Goal: Communication & Community: Answer question/provide support

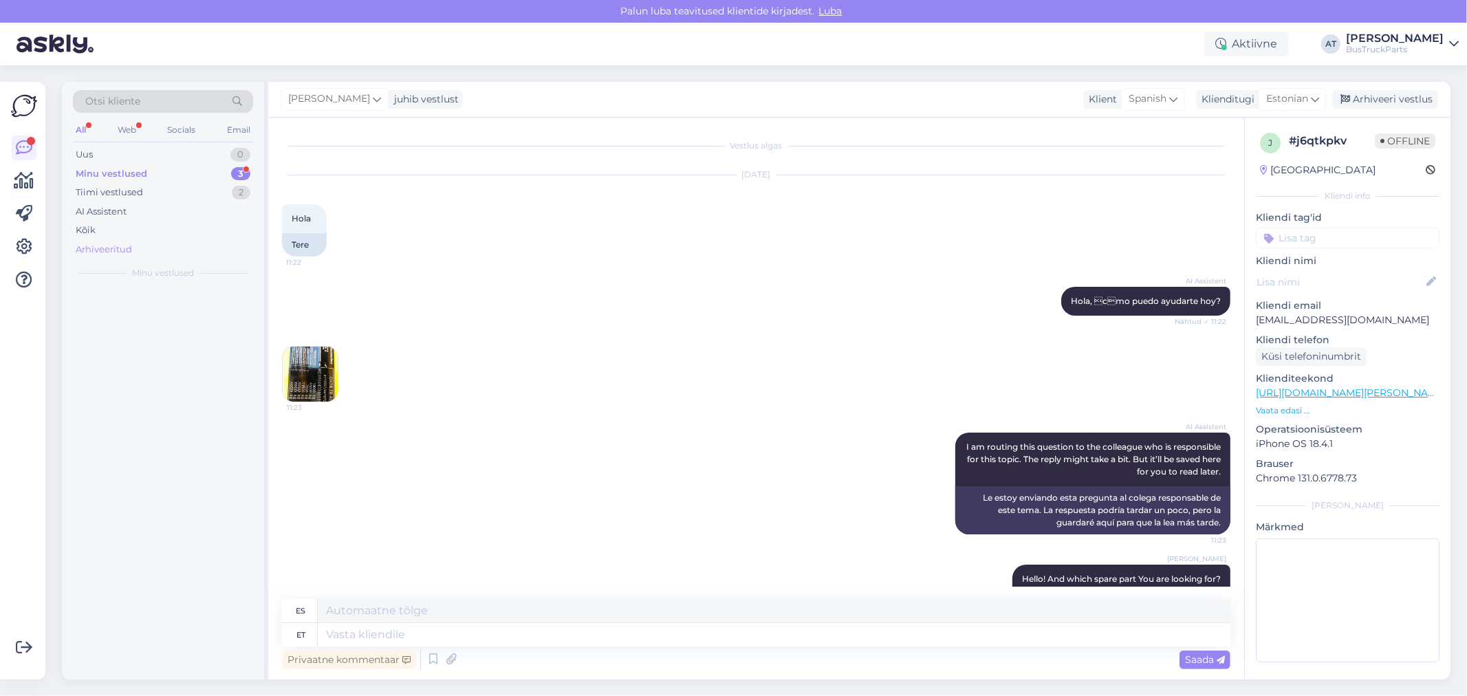
scroll to position [438, 0]
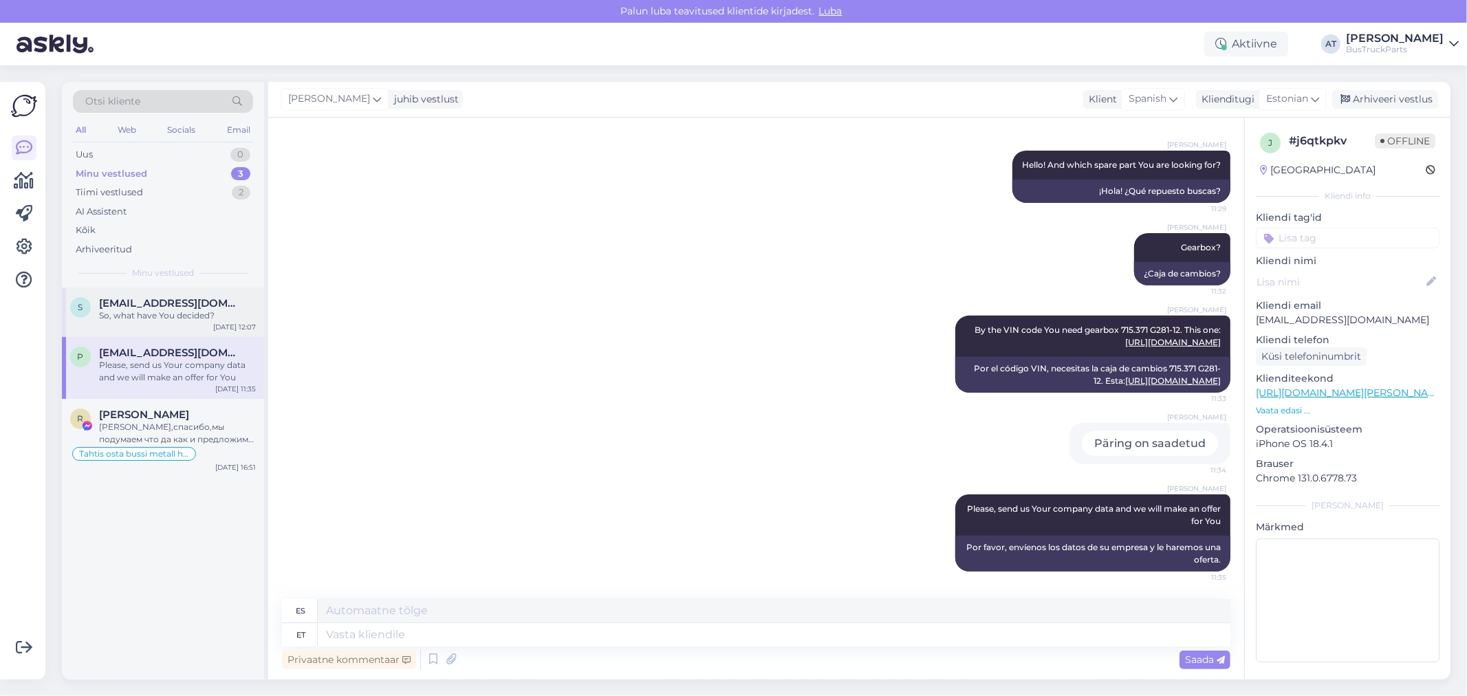
click at [176, 309] on div "So, what have You decided?" at bounding box center [177, 315] width 157 height 12
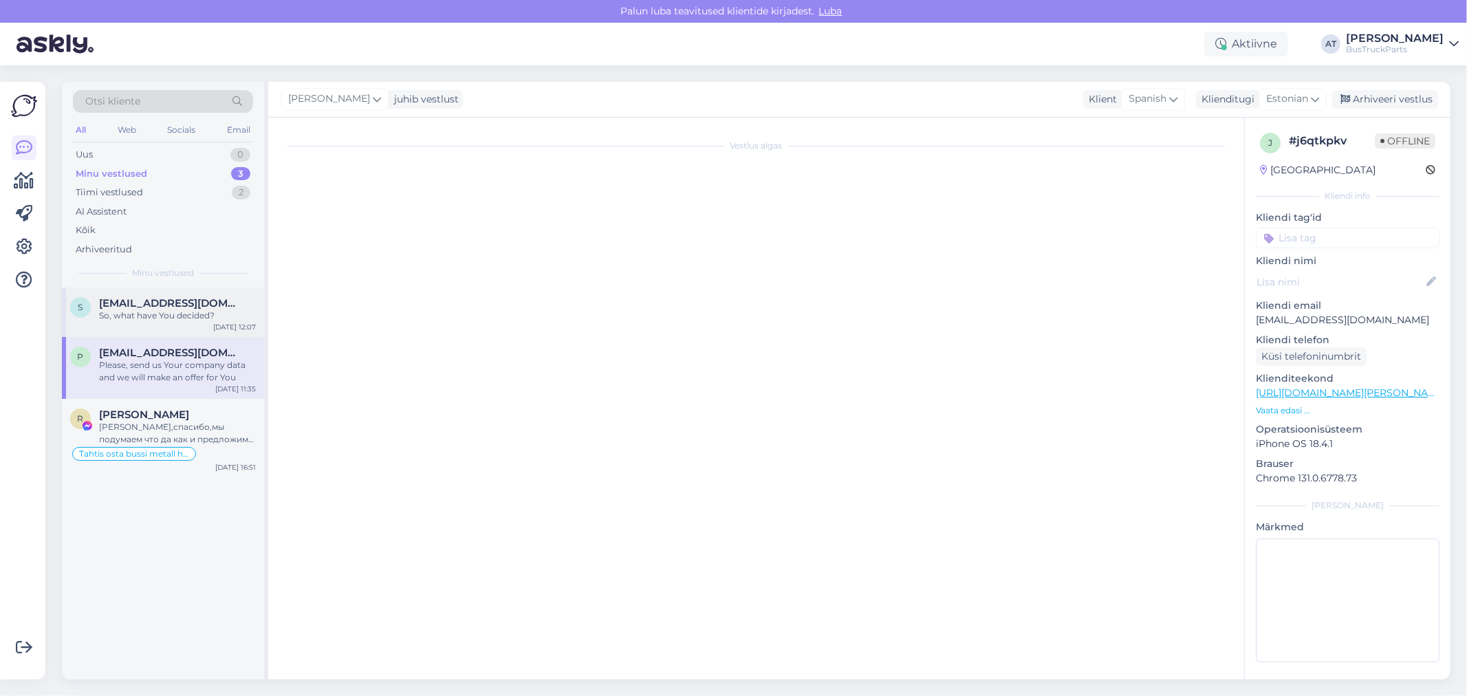
scroll to position [3082, 0]
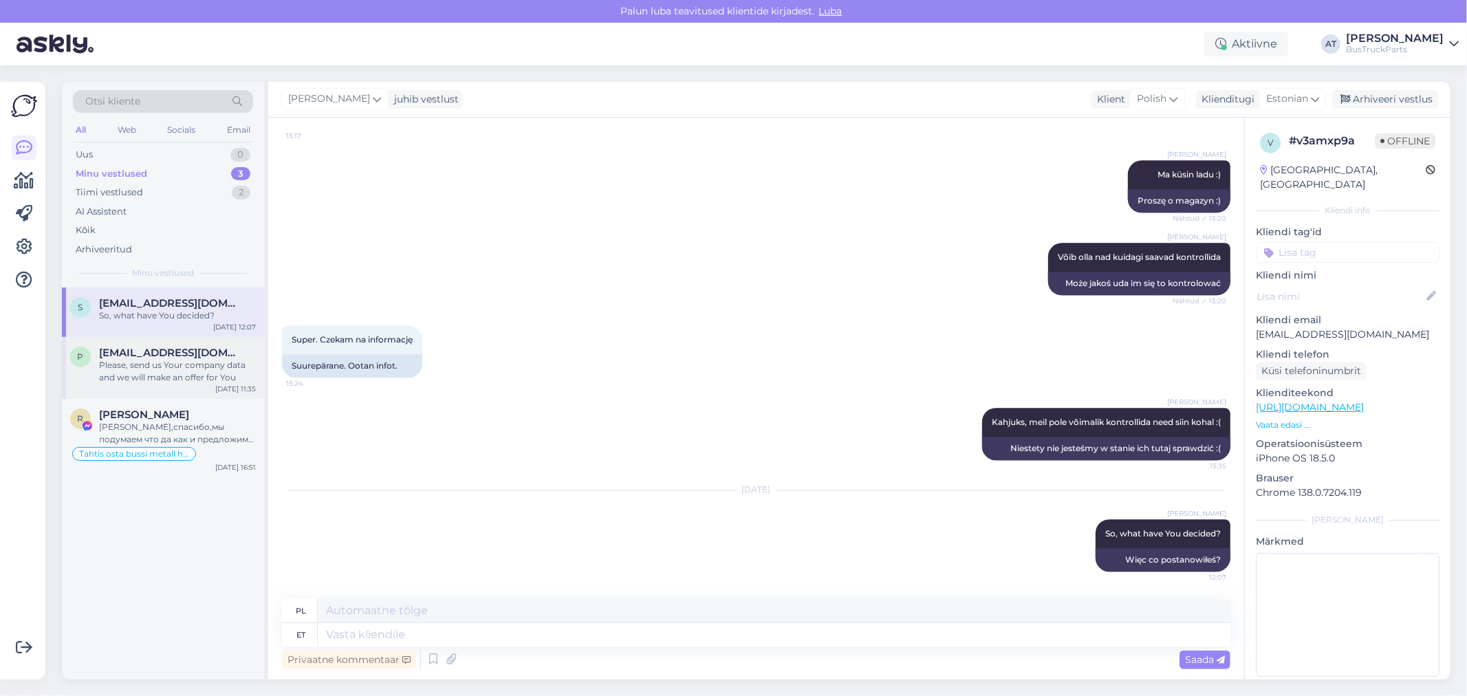
click at [136, 371] on div "Please, send us Your company data and we will make an offer for You" at bounding box center [177, 371] width 157 height 25
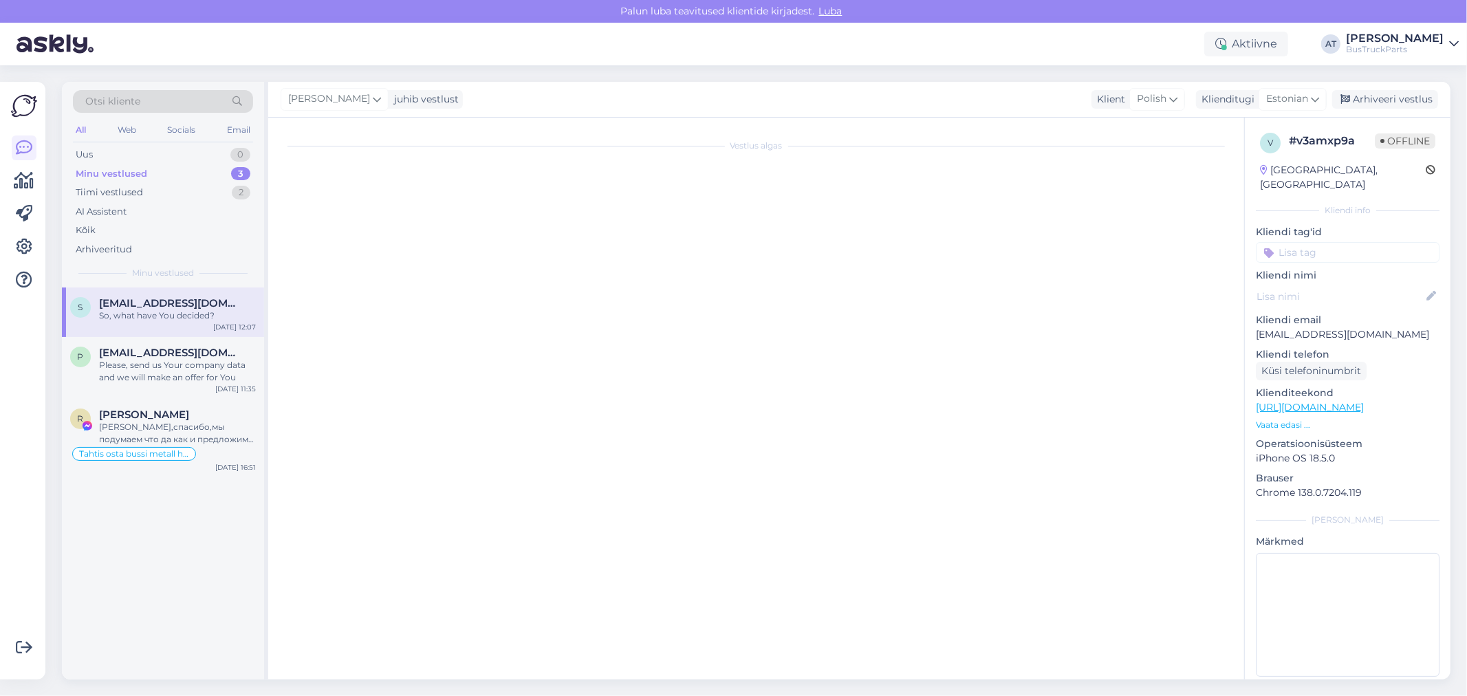
scroll to position [438, 0]
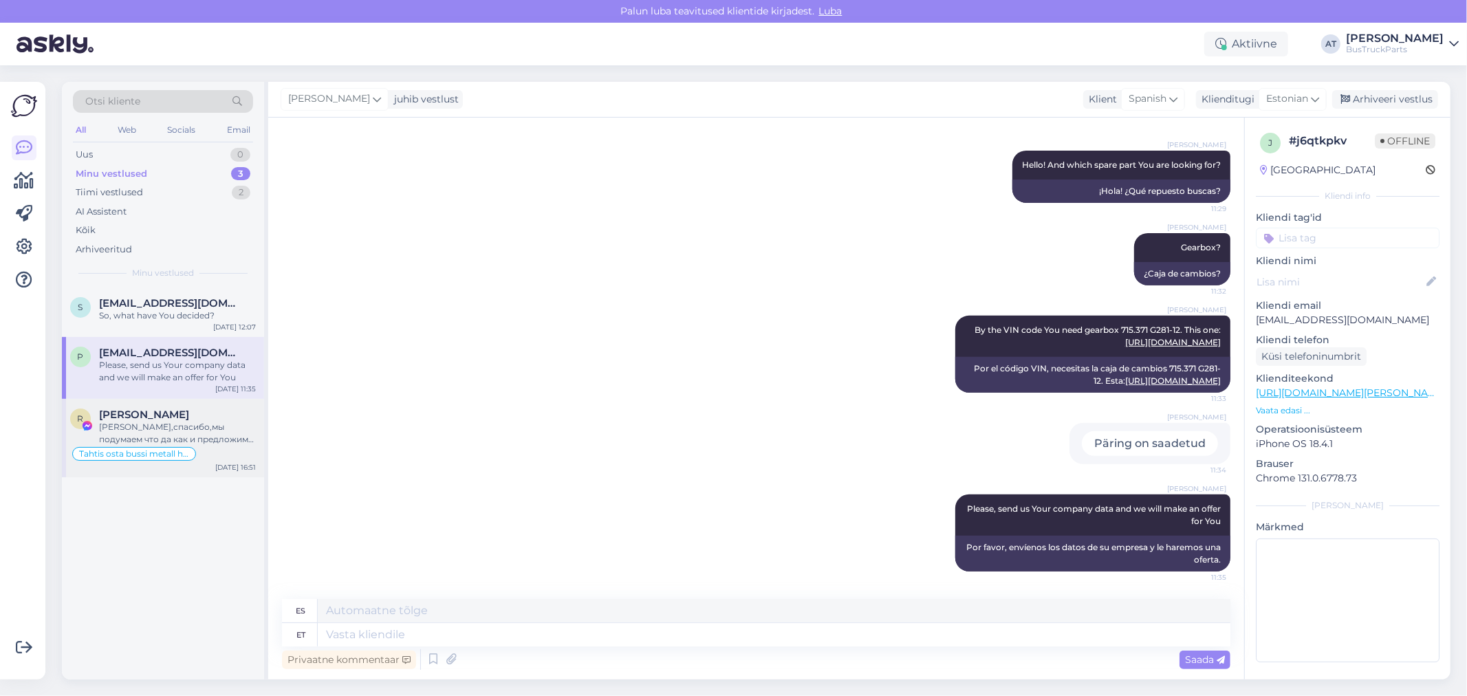
click at [197, 421] on div "[PERSON_NAME],спасибо,мы подумаем что да как и предложим цену" at bounding box center [177, 433] width 157 height 25
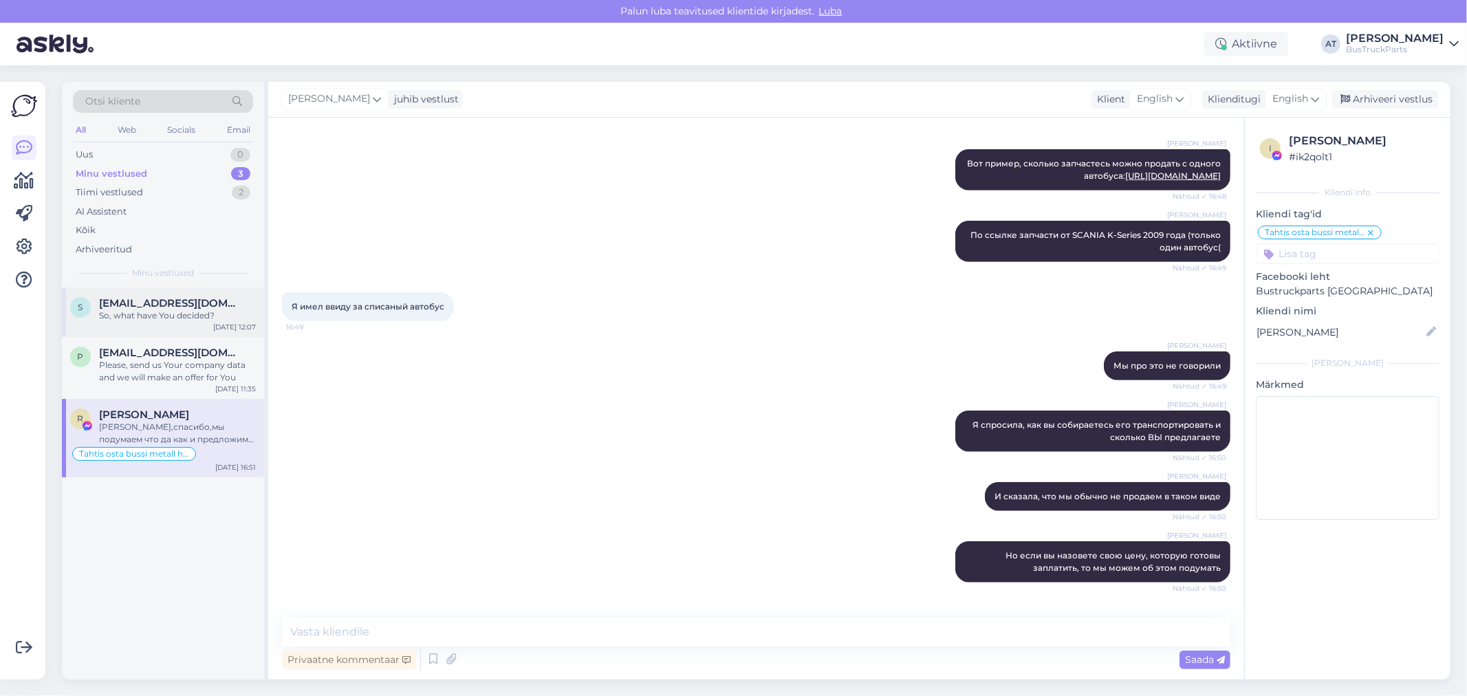
click at [167, 319] on div "So, what have You decided?" at bounding box center [177, 315] width 157 height 12
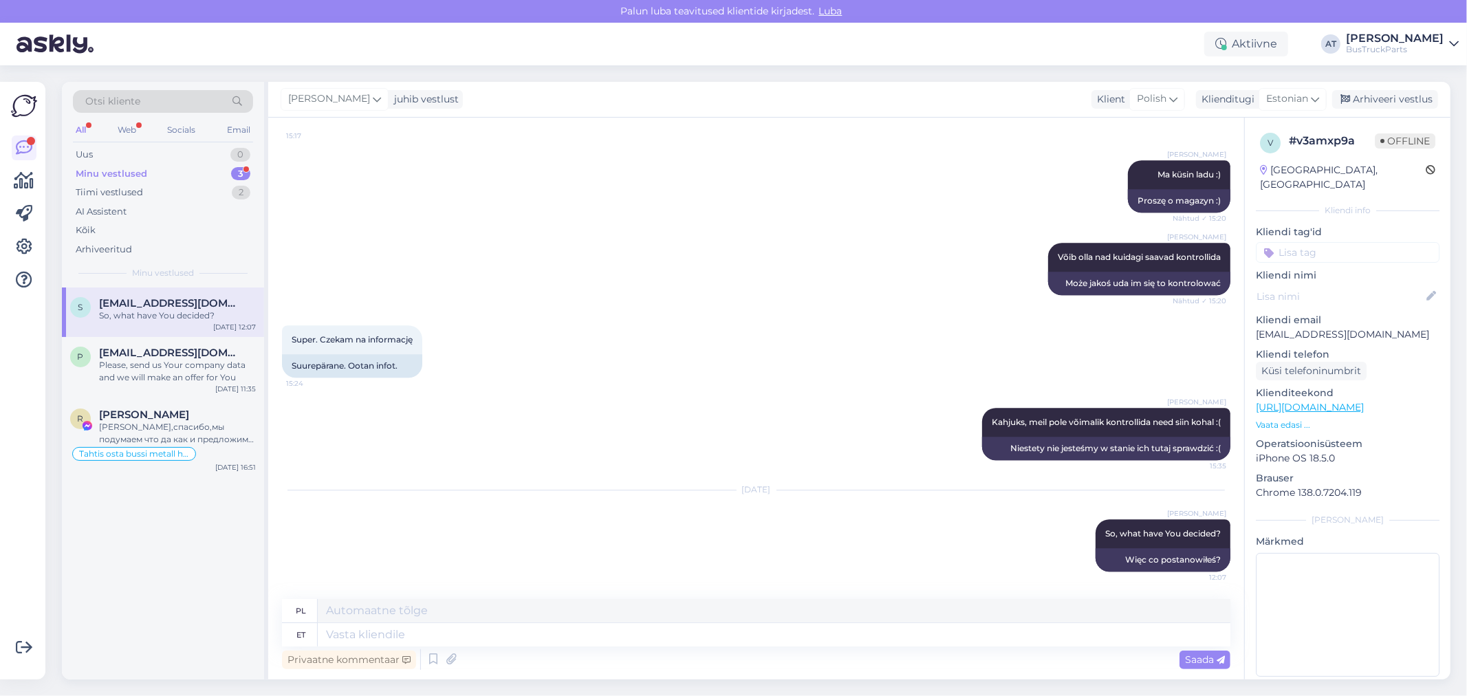
click at [142, 168] on div "Minu vestlused" at bounding box center [112, 174] width 72 height 14
click at [209, 387] on div "P [EMAIL_ADDRESS][DOMAIN_NAME] Please, send us Your company data and we will ma…" at bounding box center [163, 368] width 202 height 62
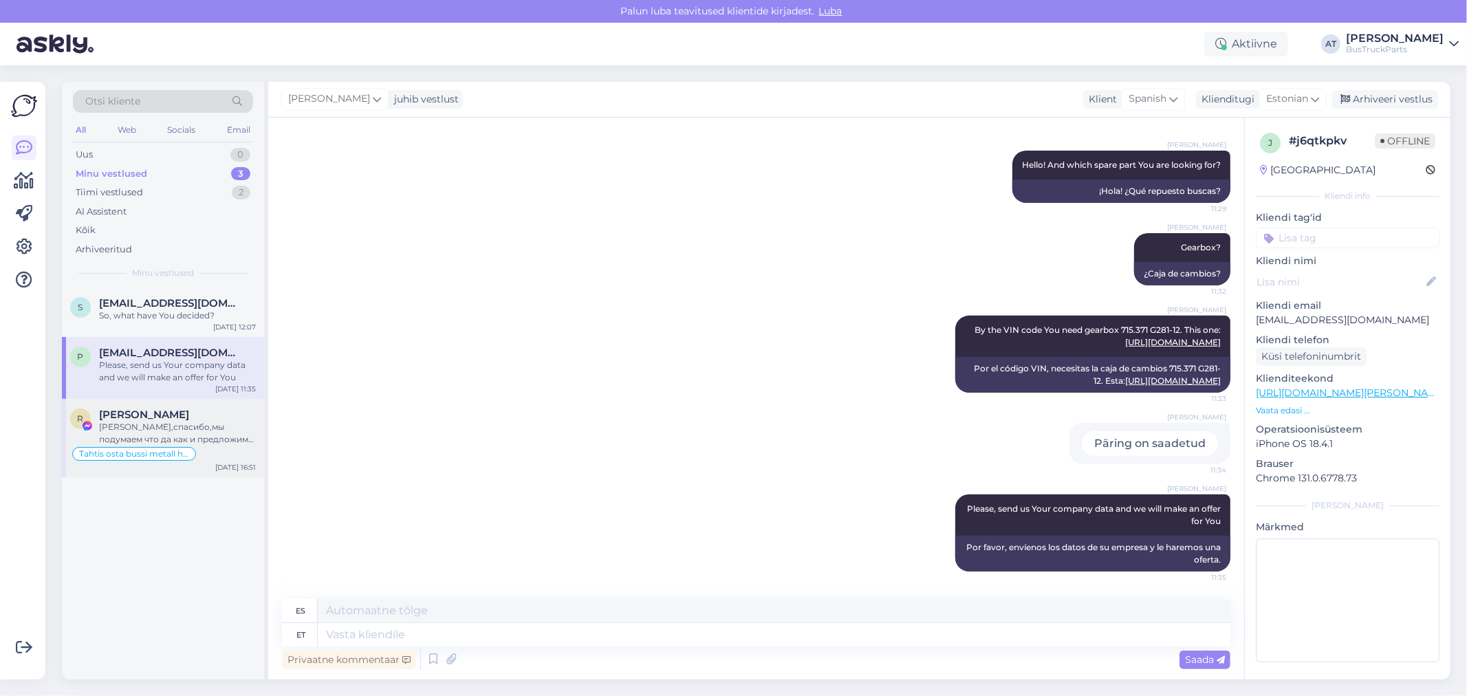
click at [195, 437] on div "[PERSON_NAME],спасибо,мы подумаем что да как и предложим цену" at bounding box center [177, 433] width 157 height 25
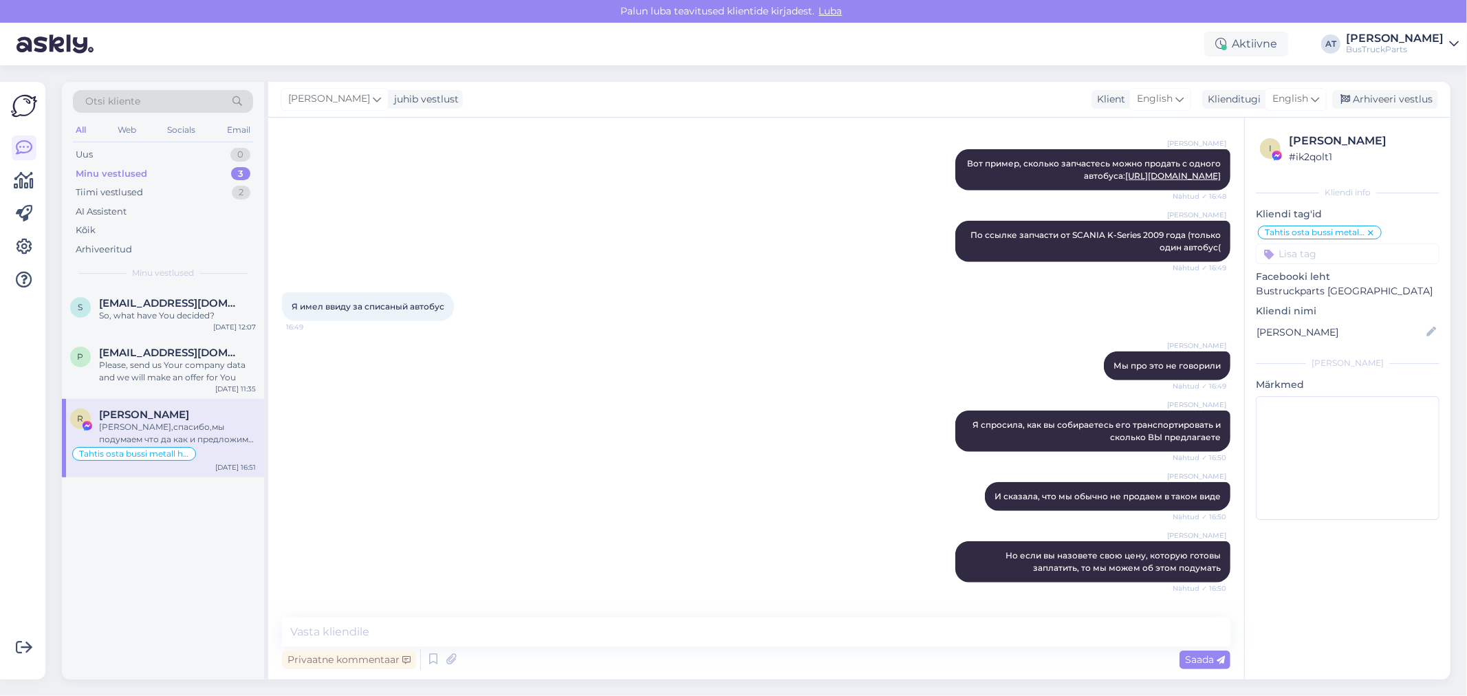
scroll to position [5319, 0]
click at [126, 304] on span "[EMAIL_ADDRESS][DOMAIN_NAME]" at bounding box center [170, 303] width 143 height 12
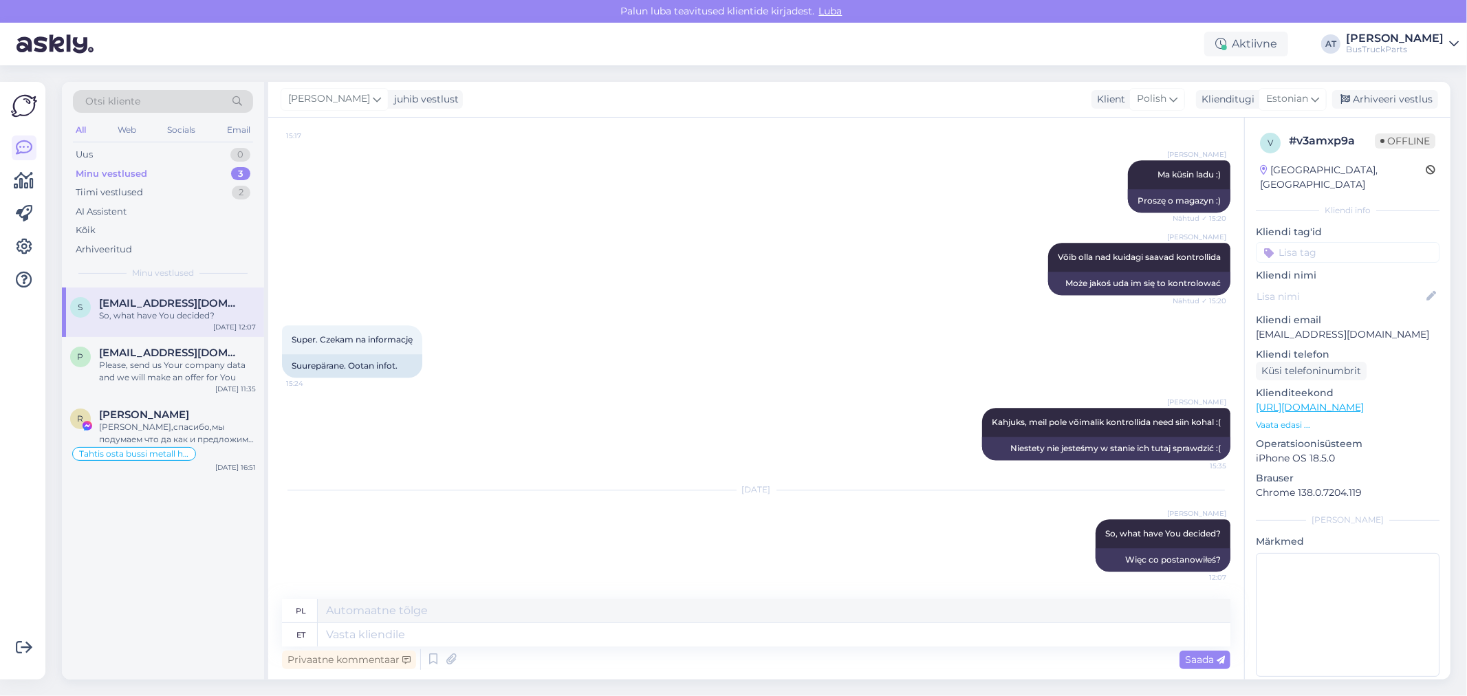
scroll to position [3082, 0]
click at [150, 360] on div "Please, send us Your company data and we will make an offer for You" at bounding box center [177, 371] width 157 height 25
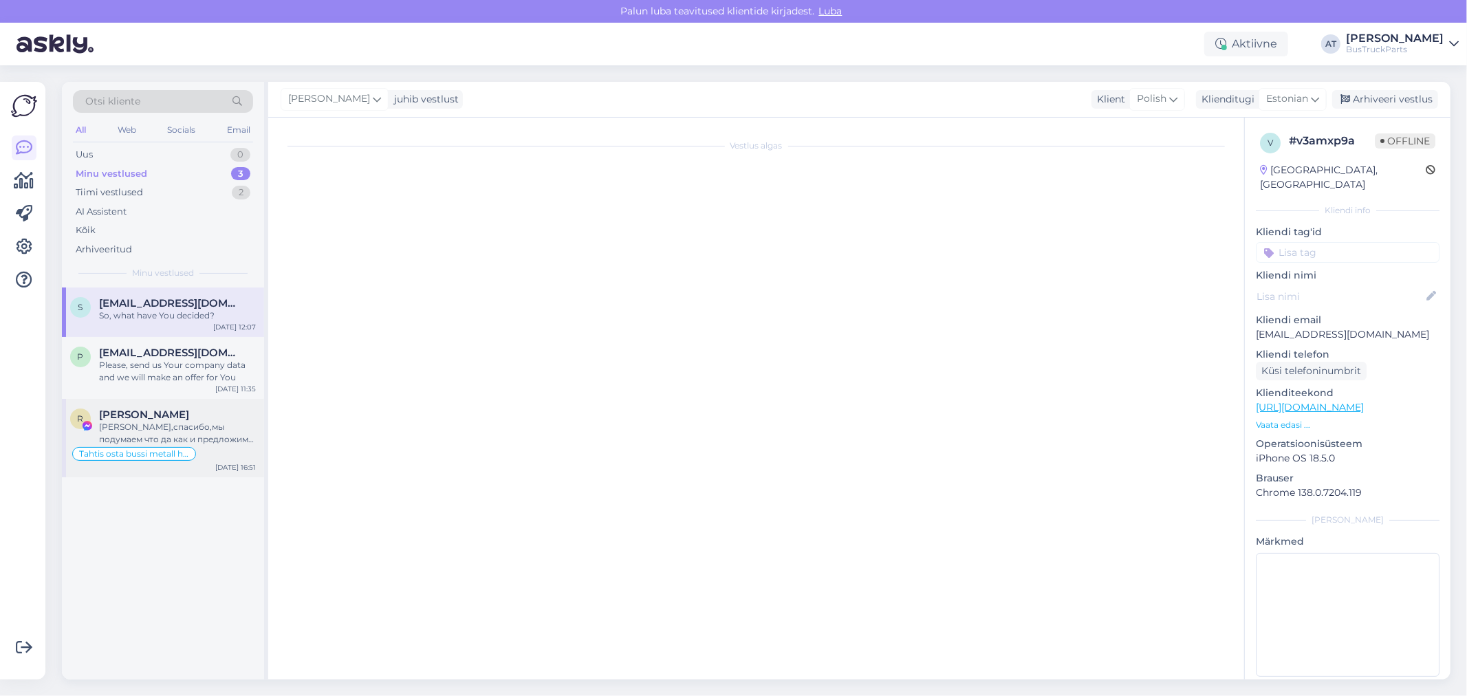
scroll to position [438, 0]
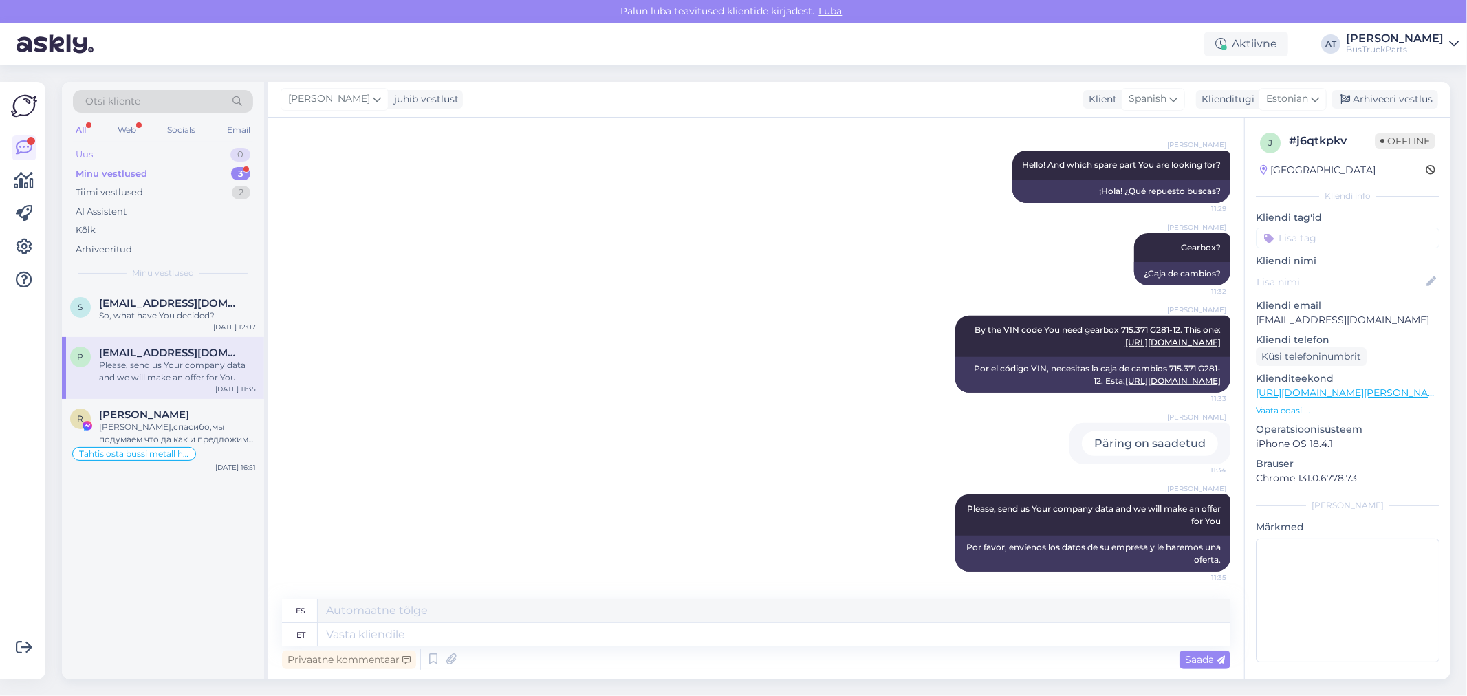
click at [127, 161] on div "Uus 0" at bounding box center [163, 154] width 180 height 19
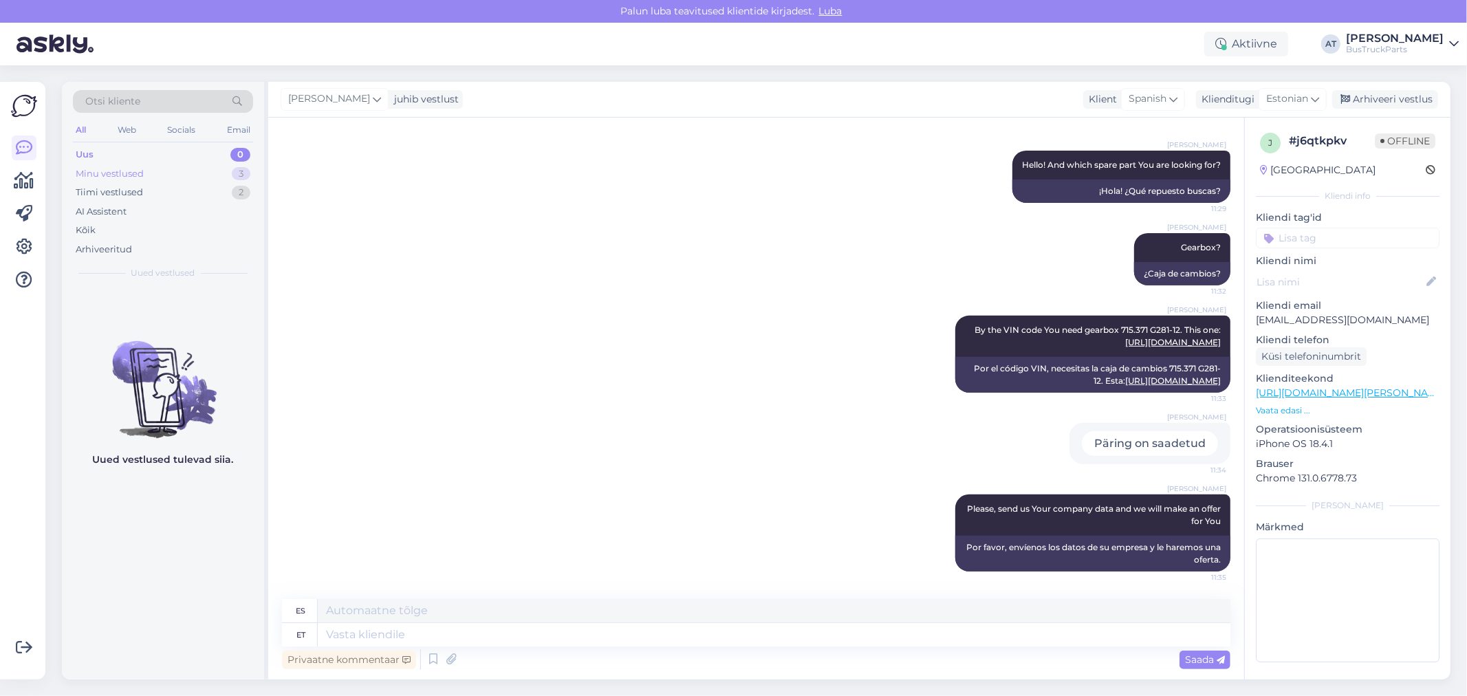
click at [131, 181] on div "Minu vestlused 3" at bounding box center [163, 173] width 180 height 19
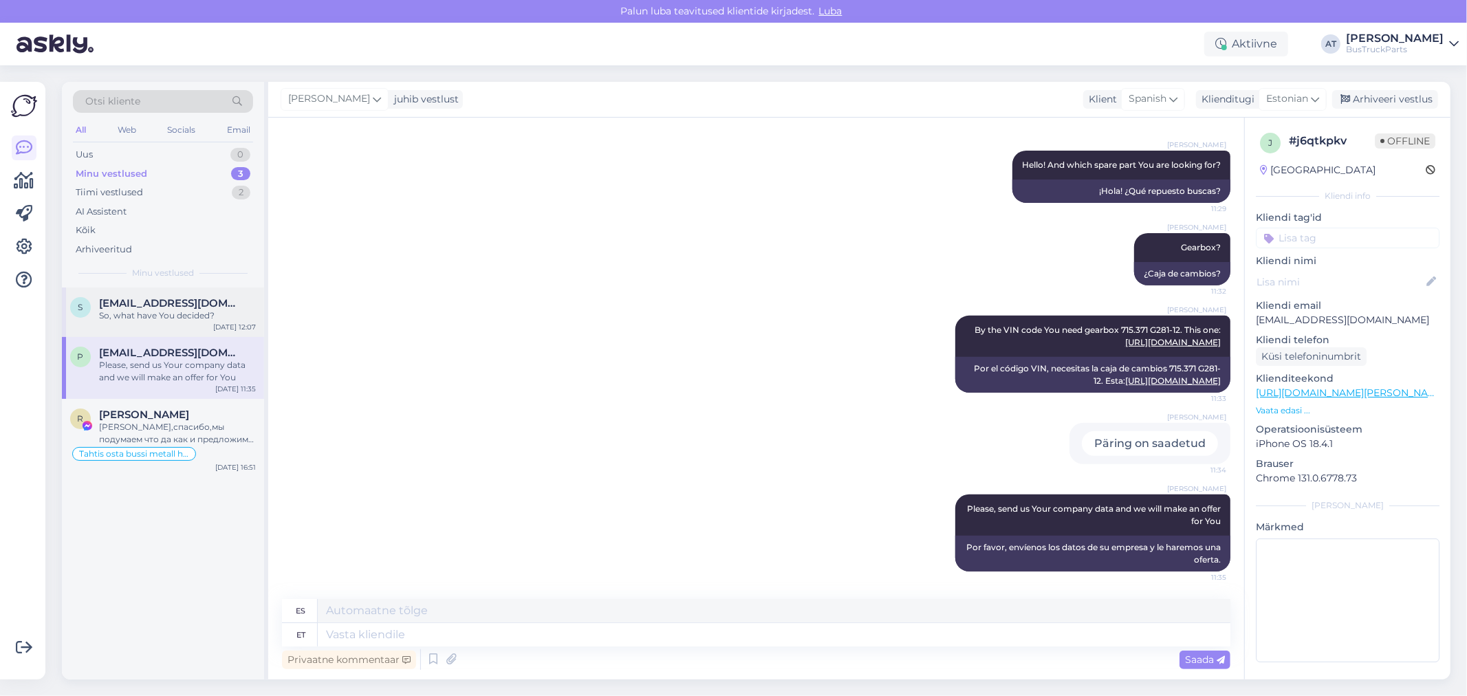
drag, startPoint x: 145, startPoint y: 311, endPoint x: 256, endPoint y: 322, distance: 111.9
click at [148, 312] on div "So, what have You decided?" at bounding box center [177, 315] width 157 height 12
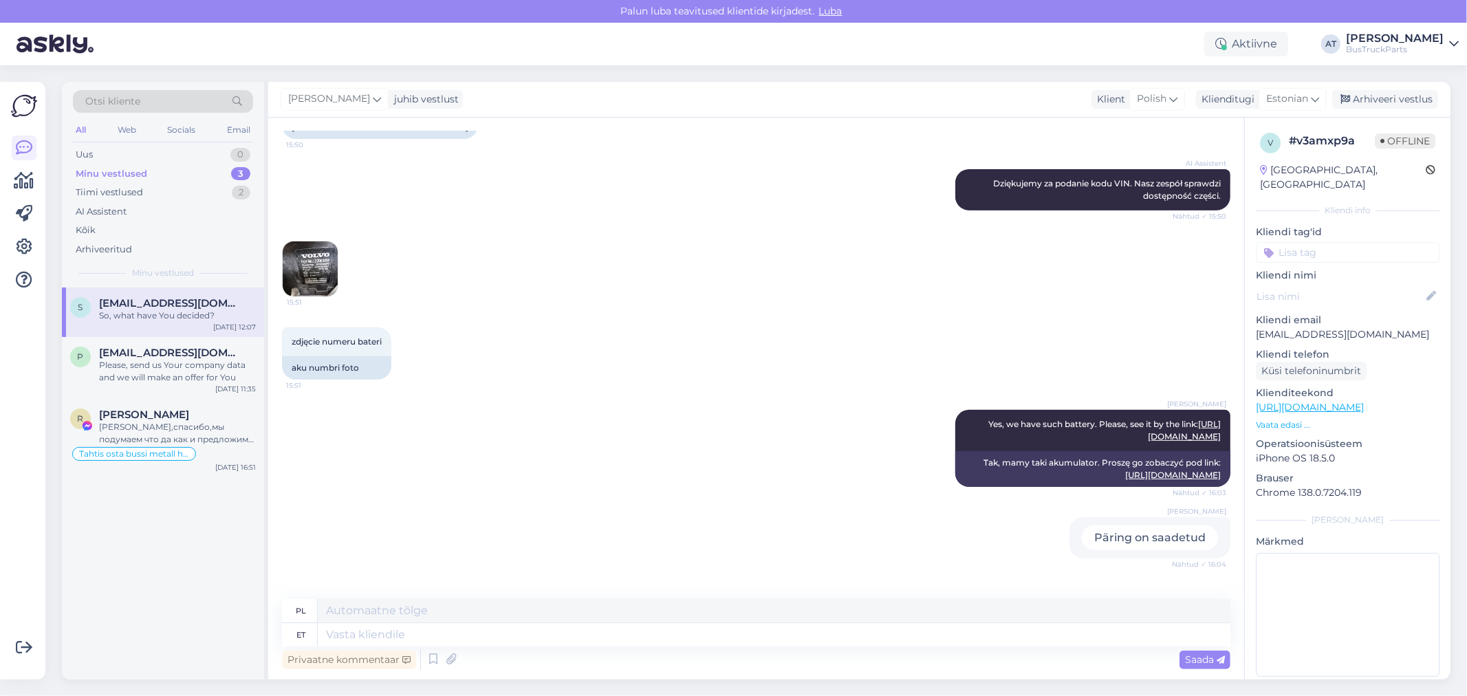
scroll to position [3082, 0]
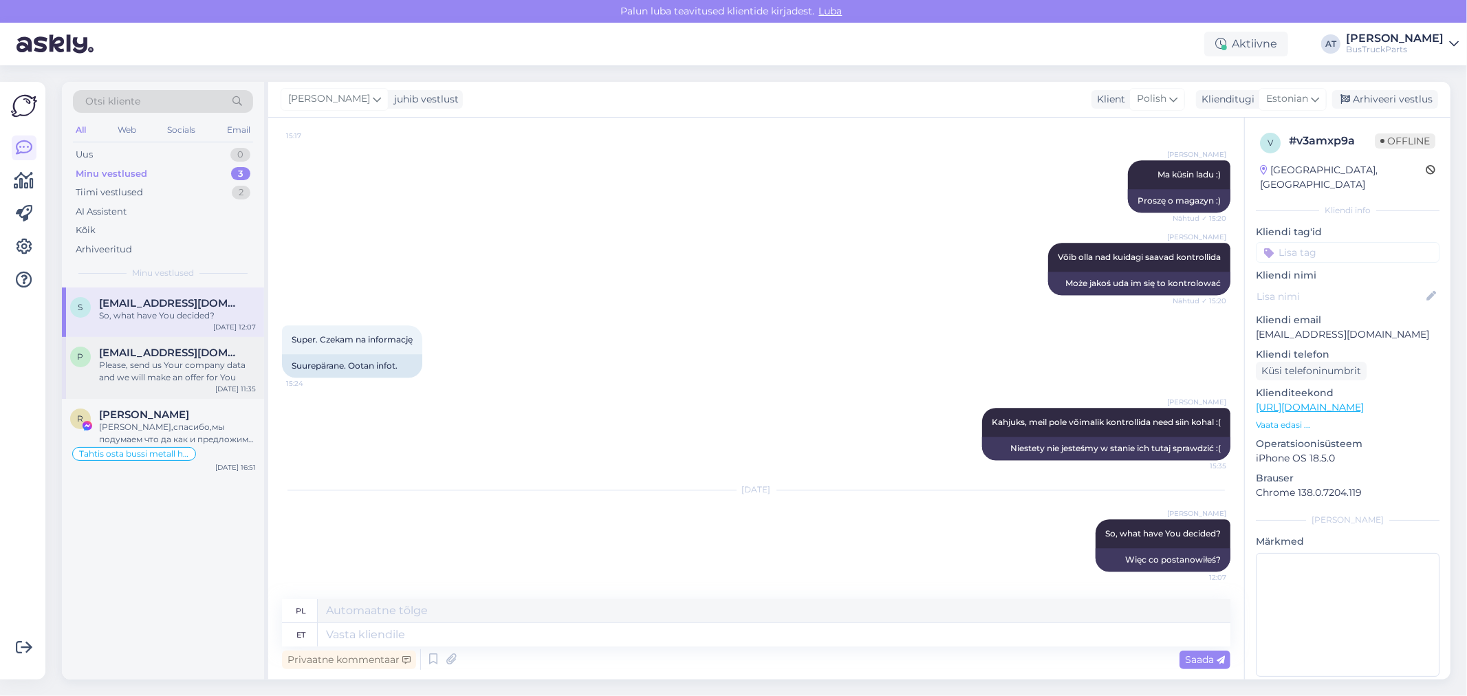
click at [172, 373] on div "Please, send us Your company data and we will make an offer for You" at bounding box center [177, 371] width 157 height 25
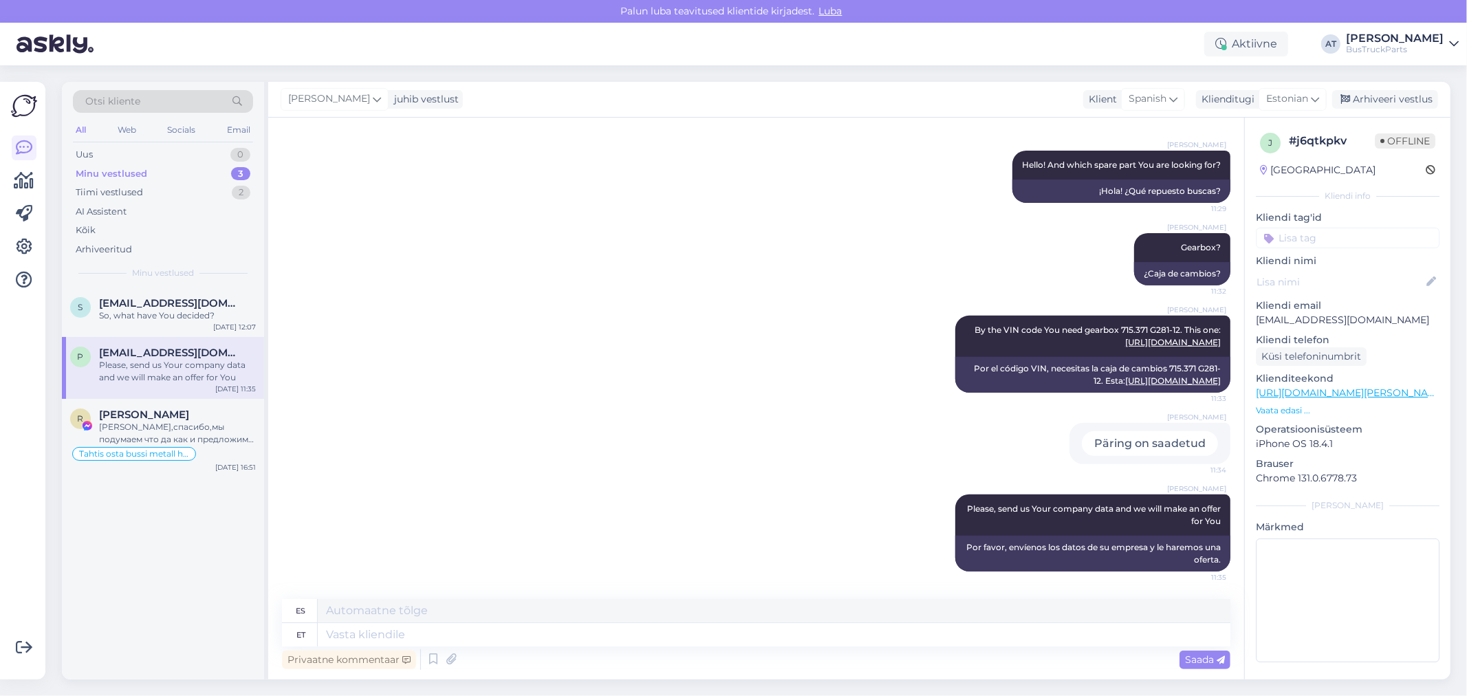
scroll to position [438, 0]
click at [169, 409] on span "[PERSON_NAME]" at bounding box center [144, 414] width 90 height 12
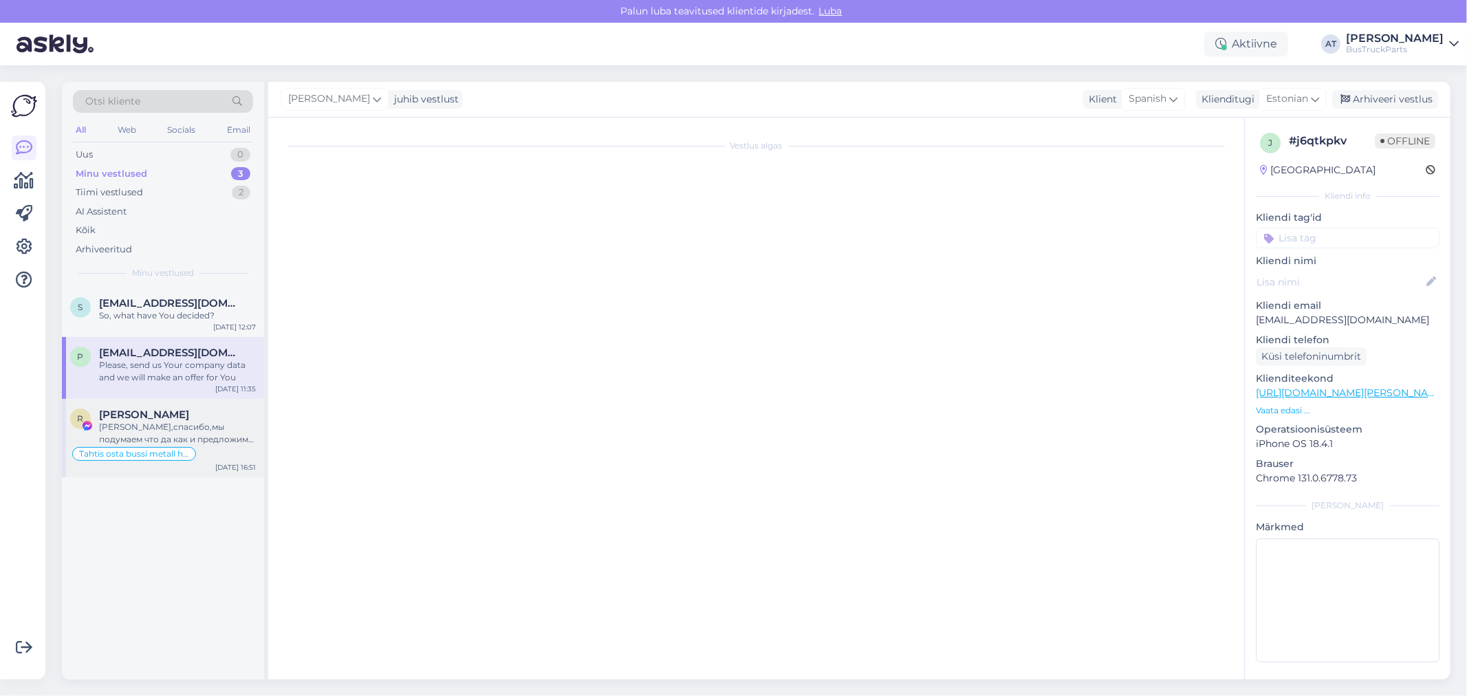
scroll to position [5320, 0]
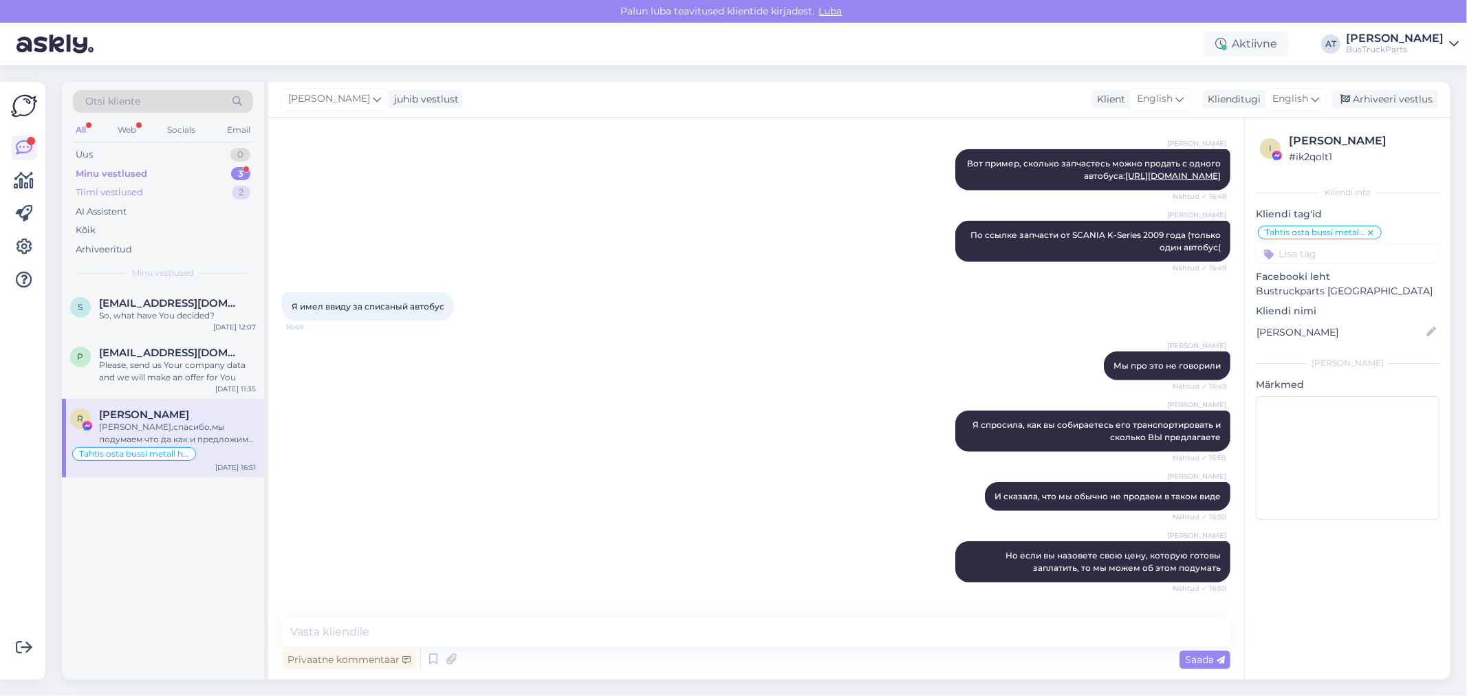
click at [138, 190] on div "Tiimi vestlused" at bounding box center [109, 193] width 67 height 14
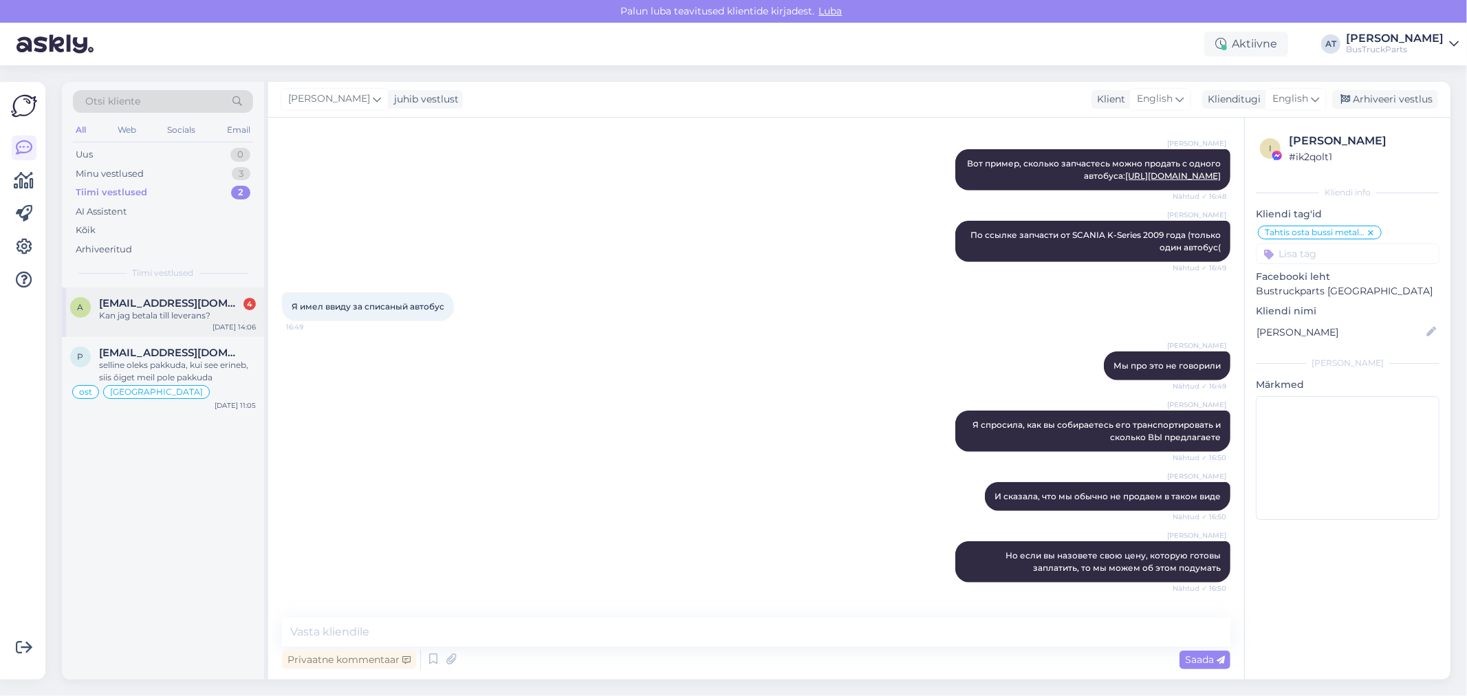
click at [173, 327] on div "a [EMAIL_ADDRESS][DOMAIN_NAME] 4 Kan jag betala till leverans? [DATE] 14:06" at bounding box center [163, 312] width 202 height 50
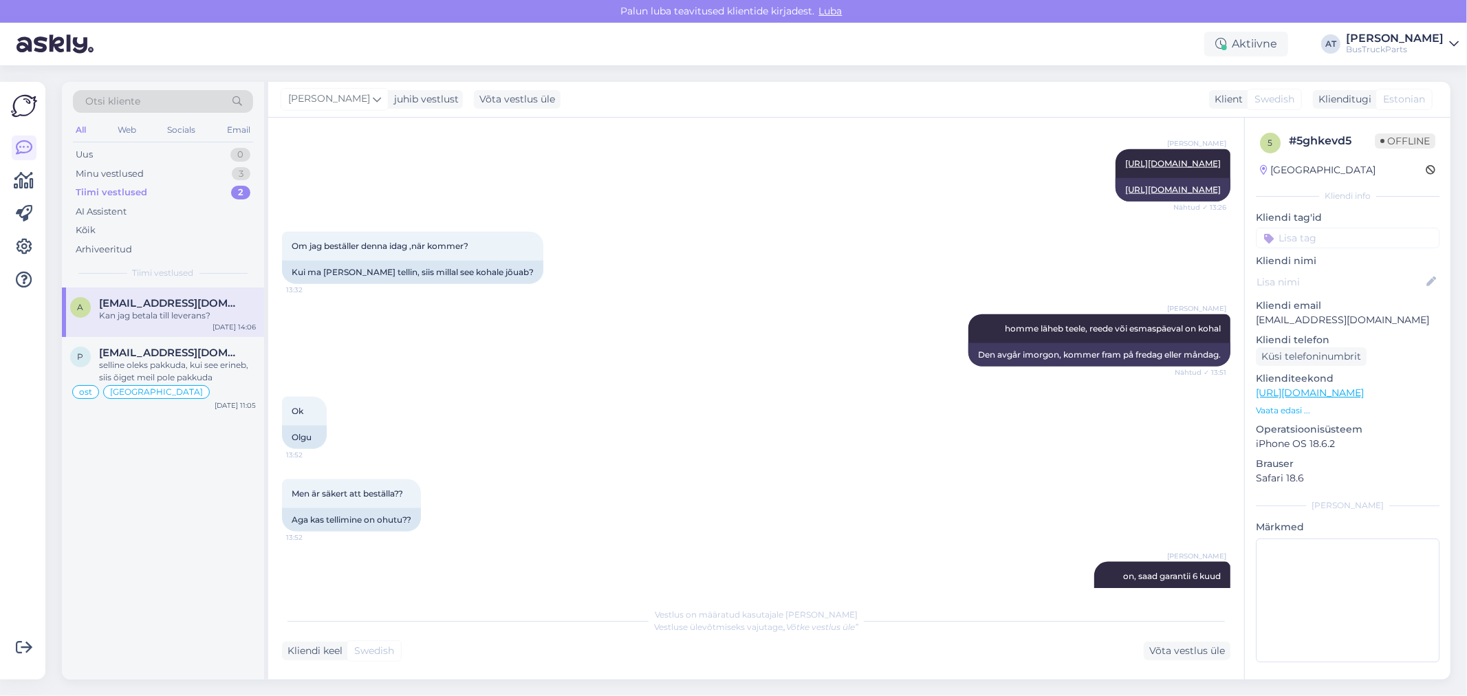
scroll to position [1836, 0]
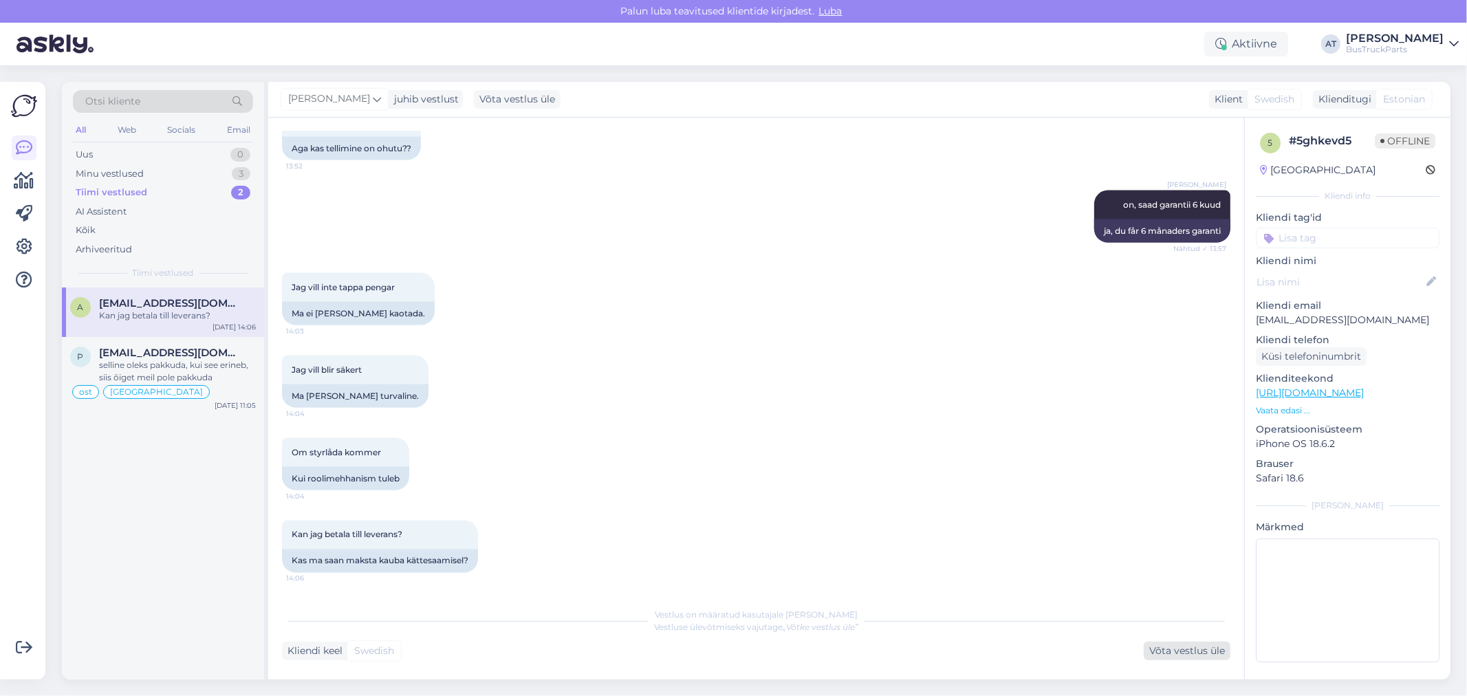
click at [1187, 642] on div "Võta vestlus üle" at bounding box center [1186, 651] width 87 height 19
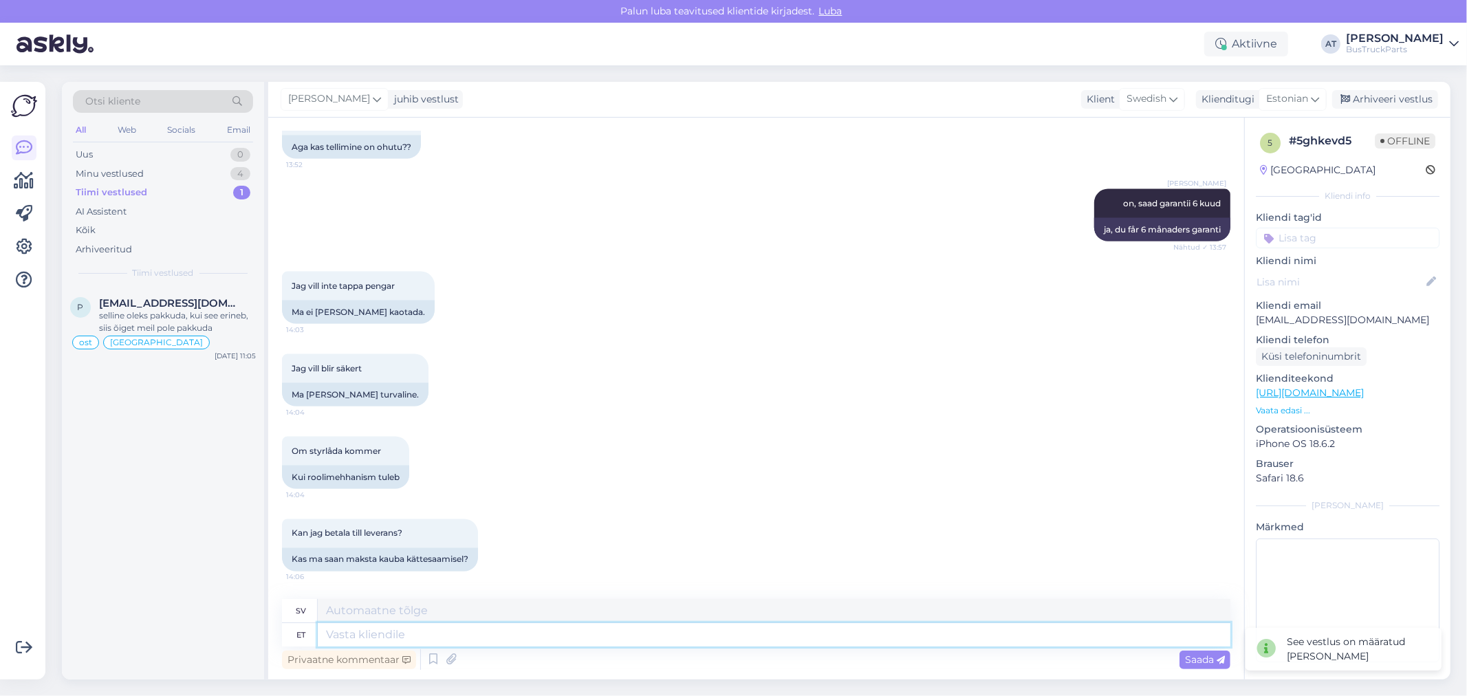
click at [1081, 637] on textarea at bounding box center [774, 634] width 912 height 23
type textarea "We"
type textarea "Vi"
type textarea "We sellingh o"
type textarea "Vi säljer"
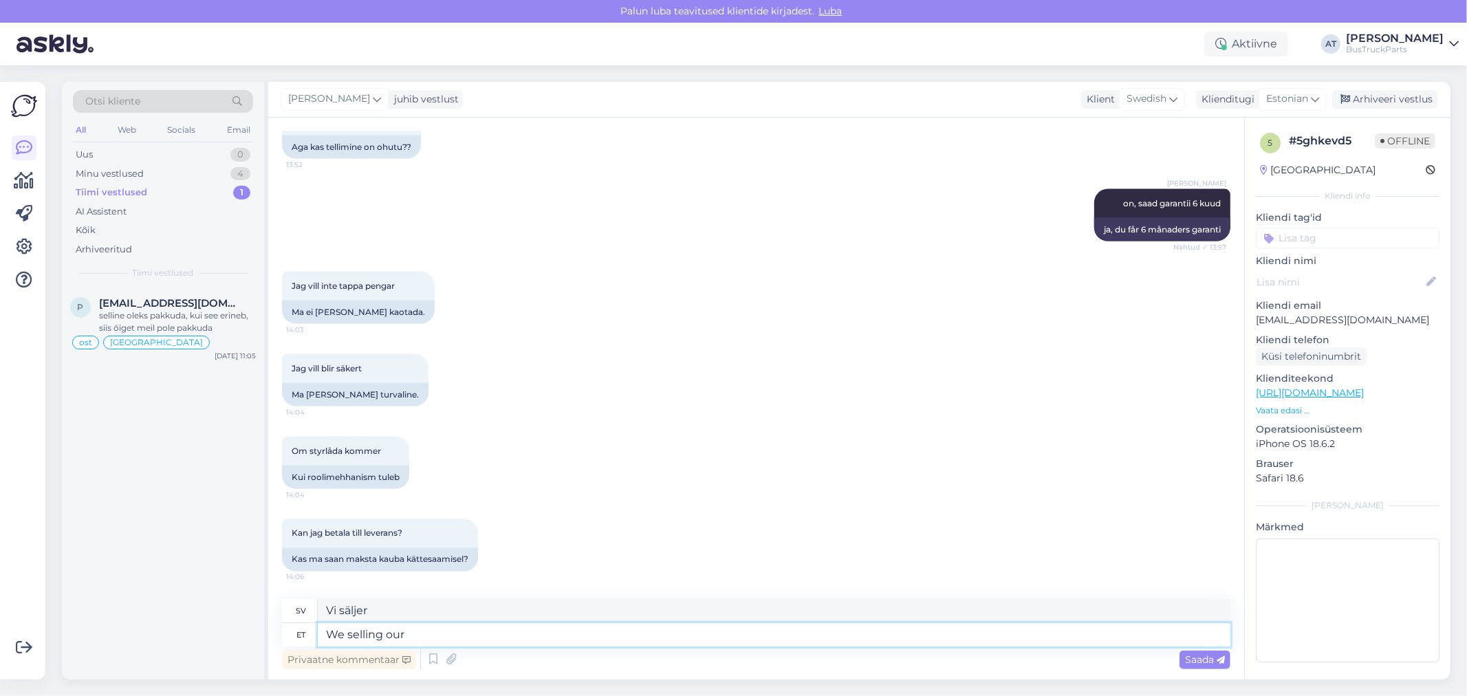
type textarea "We selling our"
type textarea "Vi säljer våra"
type textarea "We selling our pro"
type textarea "Vi säljer våra proffs"
type textarea "We selling our produ"
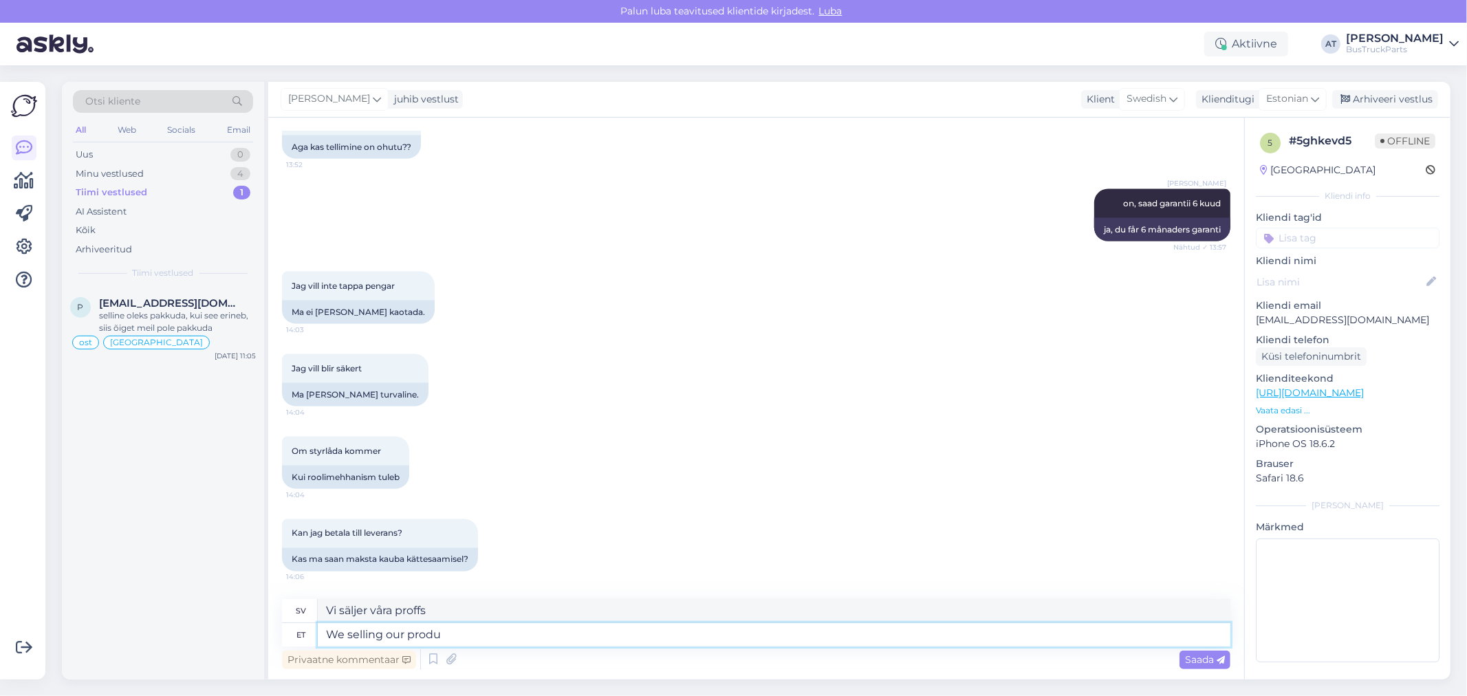
type textarea "Vi säljer våra produkter"
type textarea "We selling our products only w"
type textarea "Vi säljer endast våra produkter"
type textarea "We selling our products only with"
type textarea "Vi säljer våra produkter endast med"
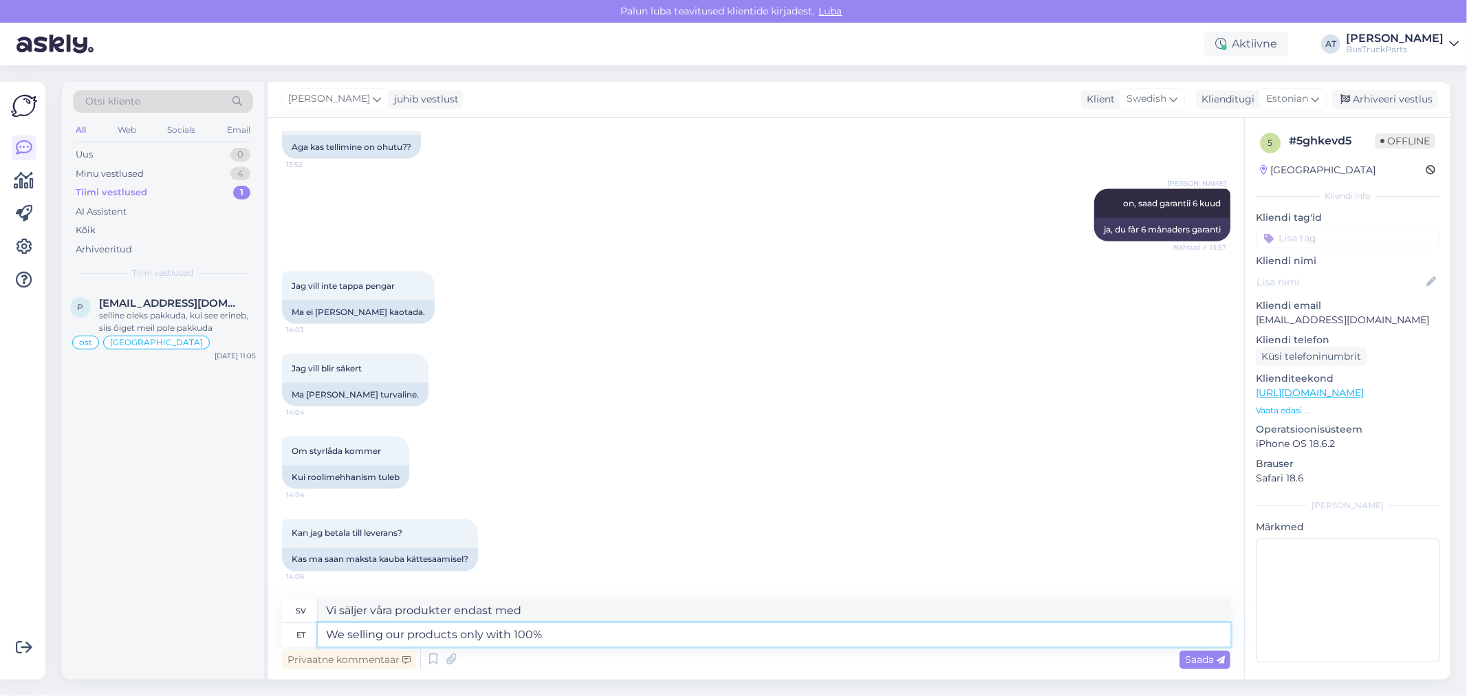
type textarea "We selling our products only with 100% p"
type textarea "Vi säljer endast våra produkter med 100%"
type textarea "We selling our products only with 100% prepayment."
type textarea "Vi säljer endast våra produkter med 100% förskottsbetalning."
type textarea "We selling our products only with 100% prepayment."
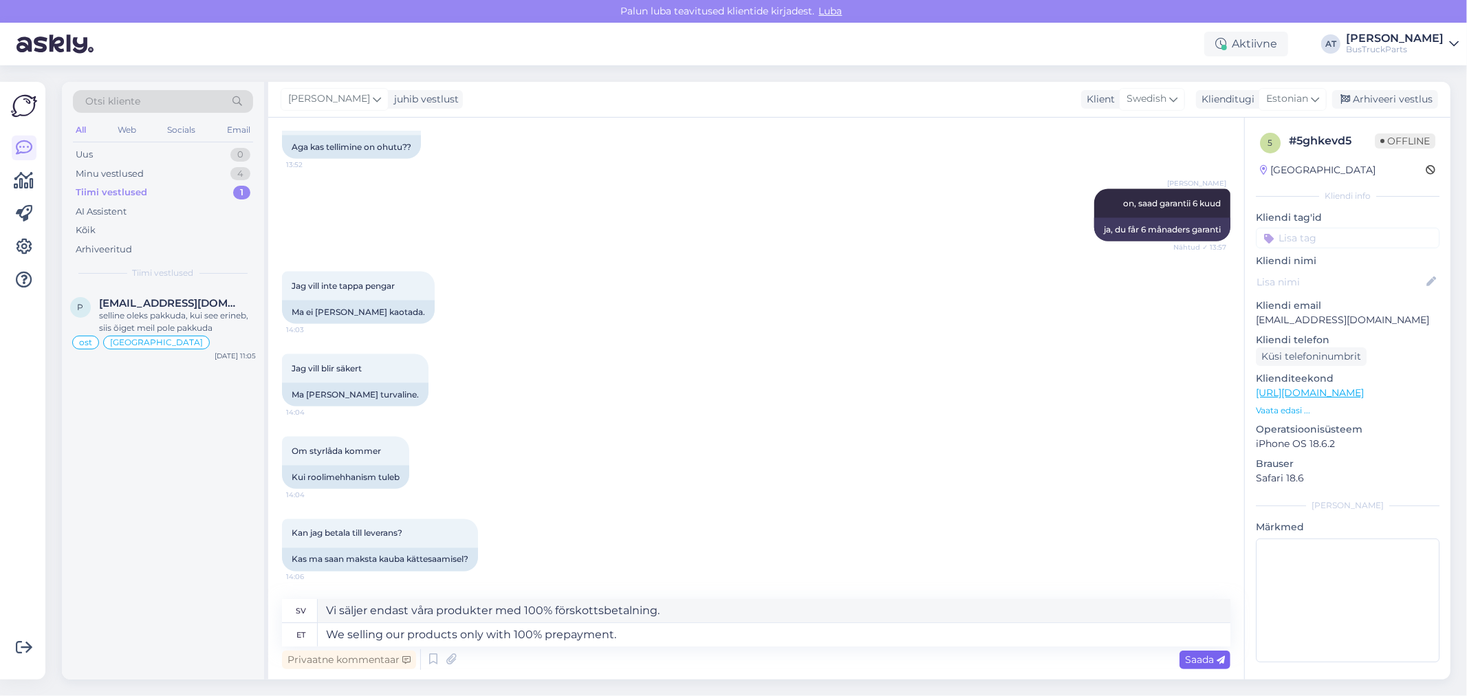
click at [1195, 660] on span "Saada" at bounding box center [1205, 659] width 40 height 12
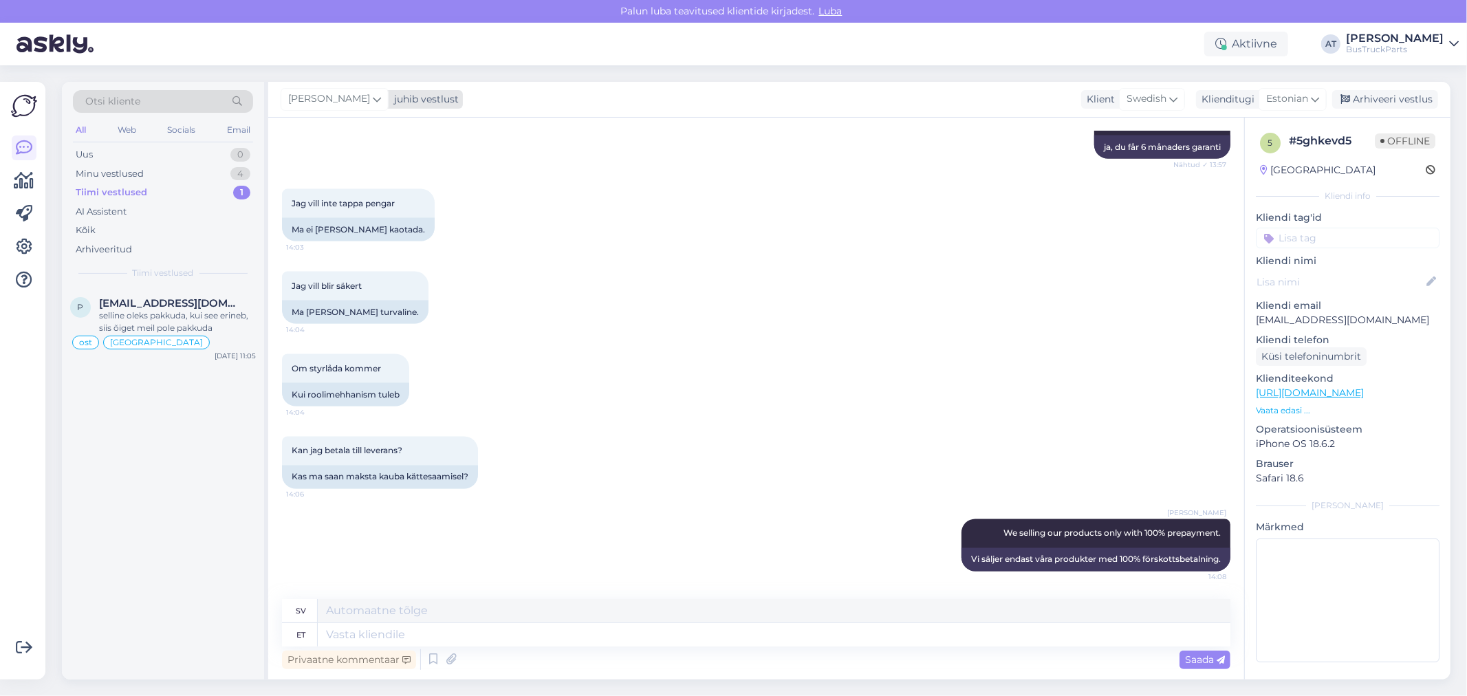
click at [362, 98] on div "[PERSON_NAME]" at bounding box center [335, 99] width 108 height 22
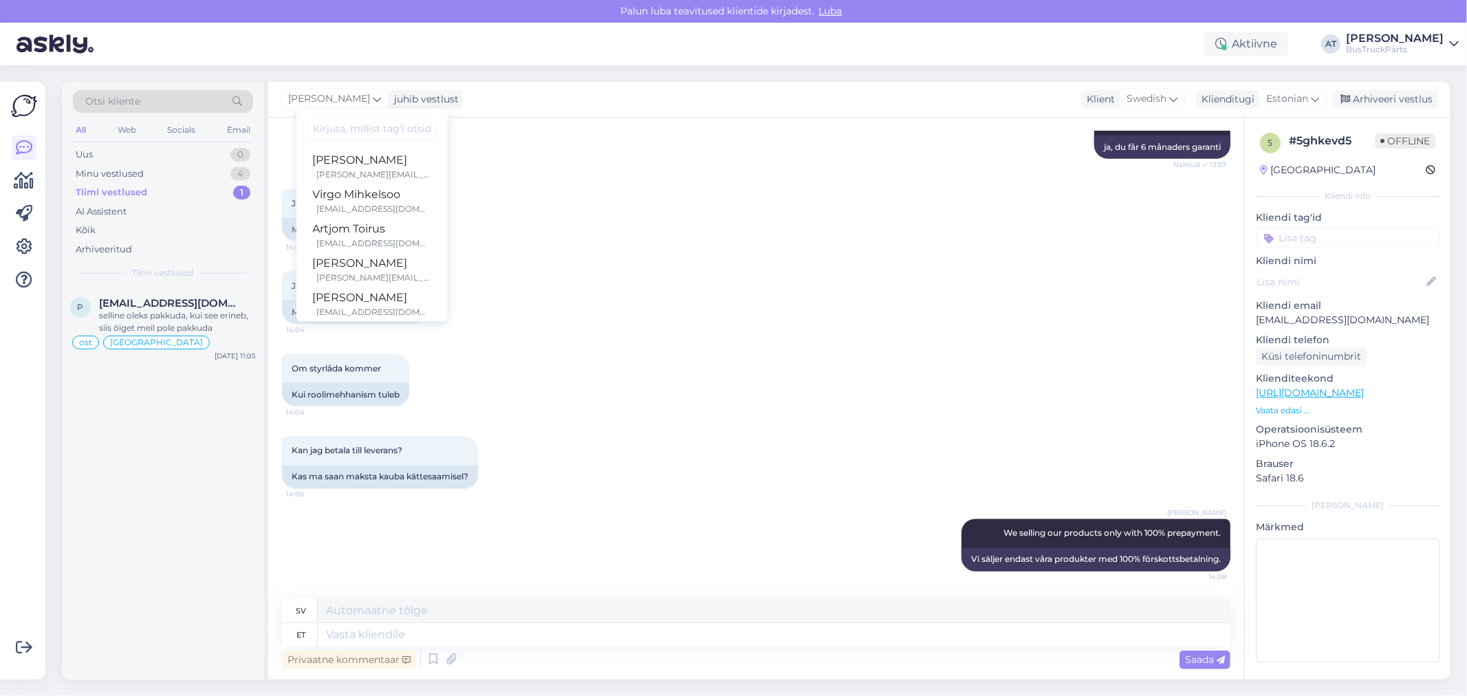
click at [661, 296] on div "Jag vill blir säkert 14:04 Ma [PERSON_NAME] turvaline." at bounding box center [756, 297] width 948 height 83
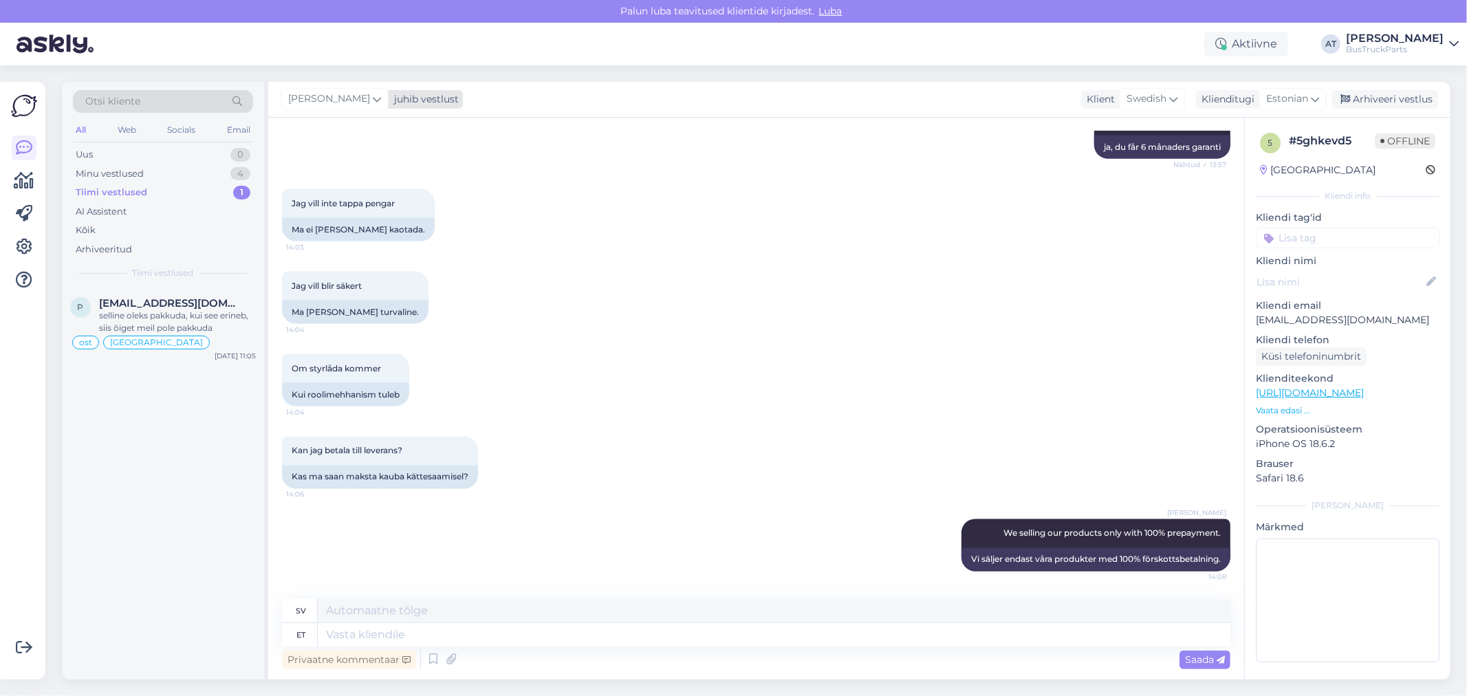
click at [348, 93] on span "[PERSON_NAME]" at bounding box center [329, 98] width 82 height 15
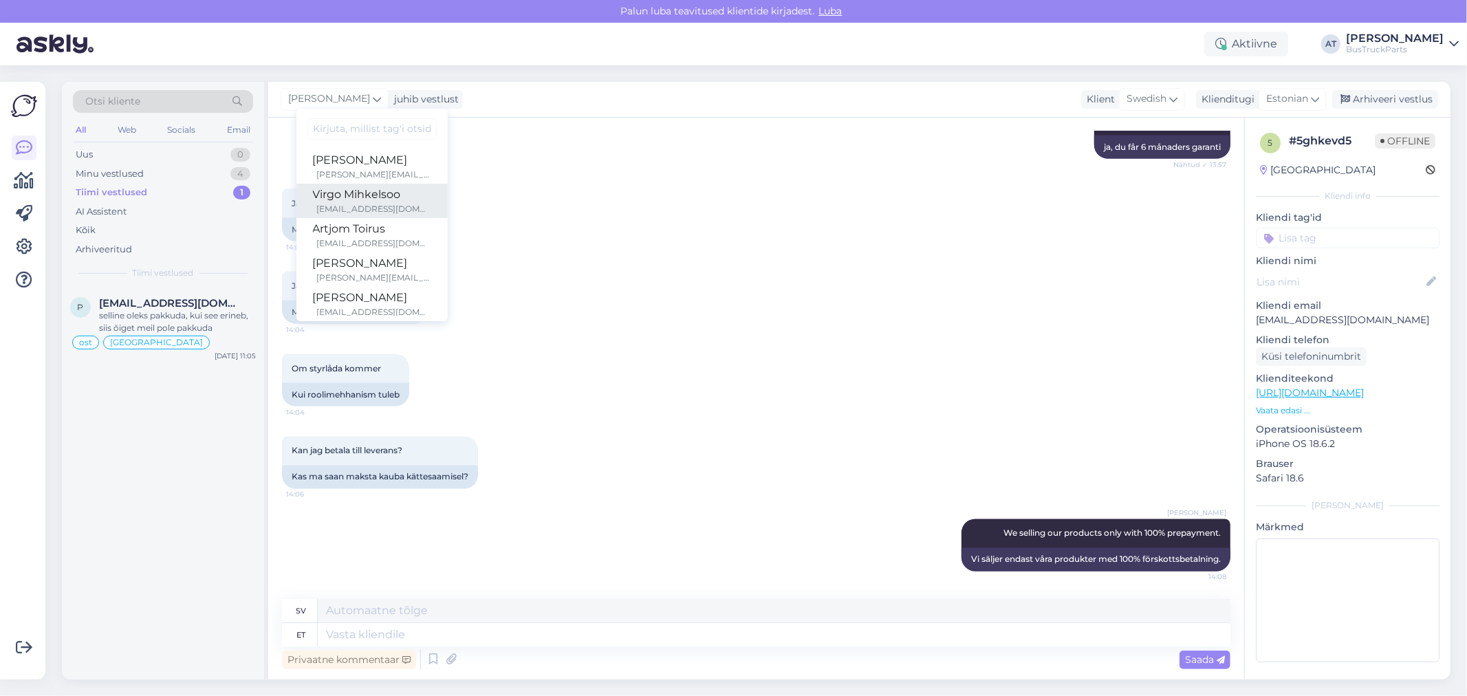
scroll to position [76, 0]
drag, startPoint x: 389, startPoint y: 258, endPoint x: 538, endPoint y: 265, distance: 148.7
click at [389, 258] on div "[PERSON_NAME]" at bounding box center [372, 256] width 118 height 17
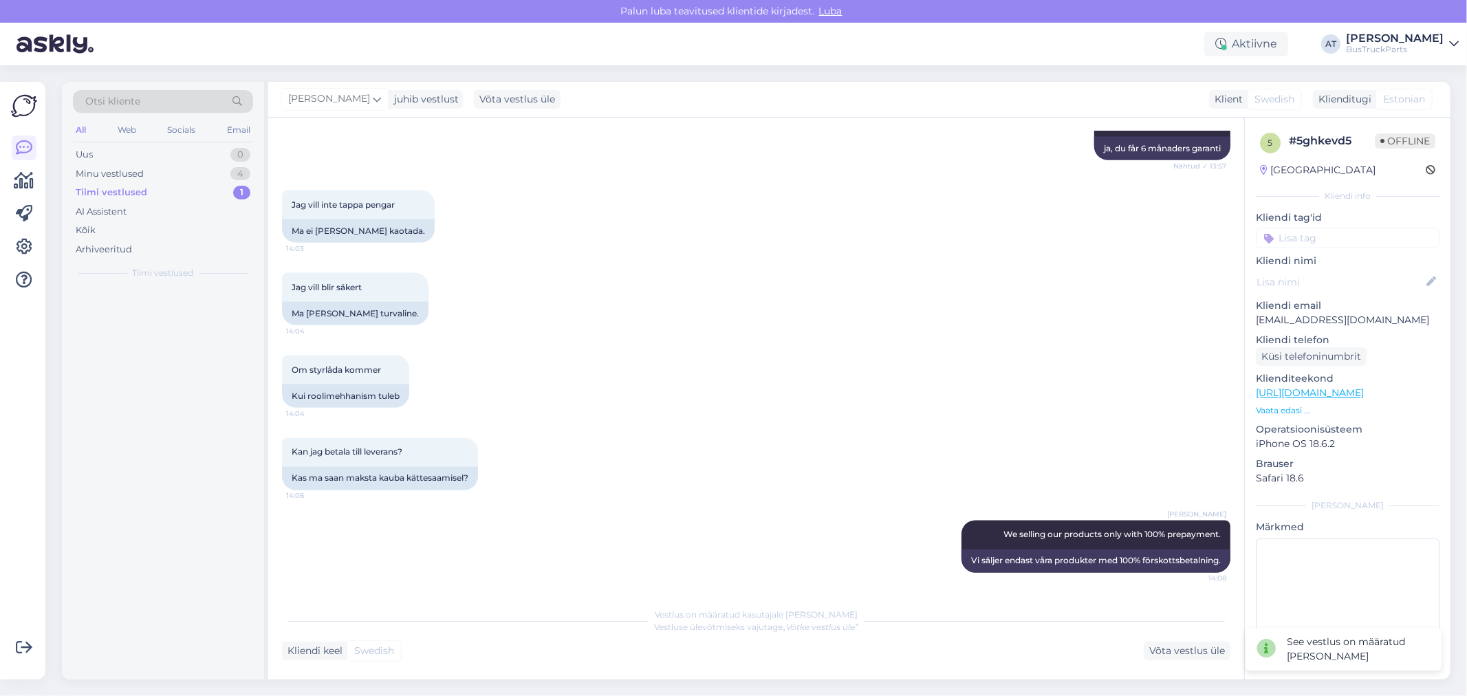
scroll to position [1918, 0]
